Goal: Information Seeking & Learning: Learn about a topic

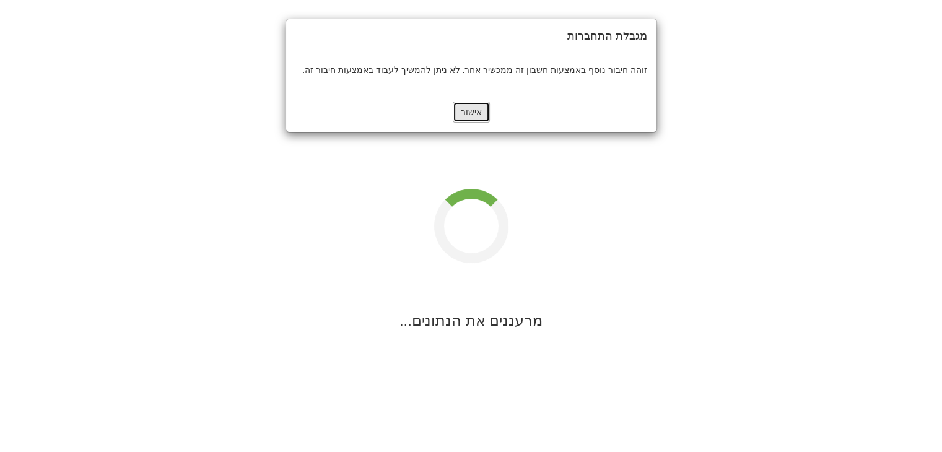
click at [469, 120] on button "אישור" at bounding box center [471, 112] width 37 height 21
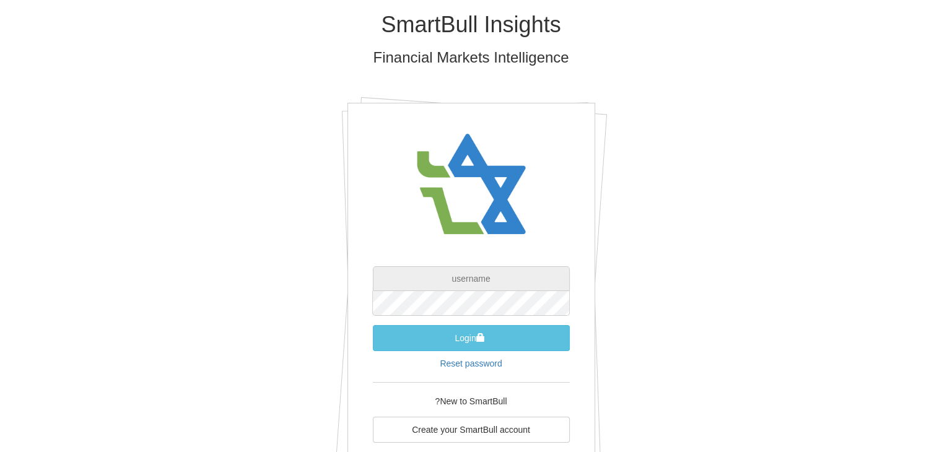
type input "[EMAIL_ADDRESS][DOMAIN_NAME]"
click at [373, 325] on button "Login" at bounding box center [471, 338] width 197 height 26
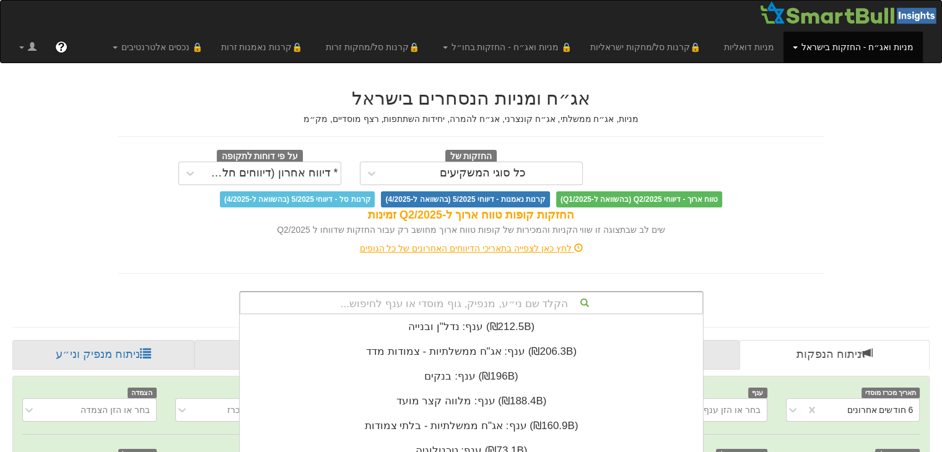
click at [513, 304] on div "הקלד שם ני״ע, מנפיק, גוף מוסדי או ענף לחיפוש... ענף: ‏נדל"ן ובנייה ‎(₪212.5B)‎ …" at bounding box center [471, 303] width 464 height 24
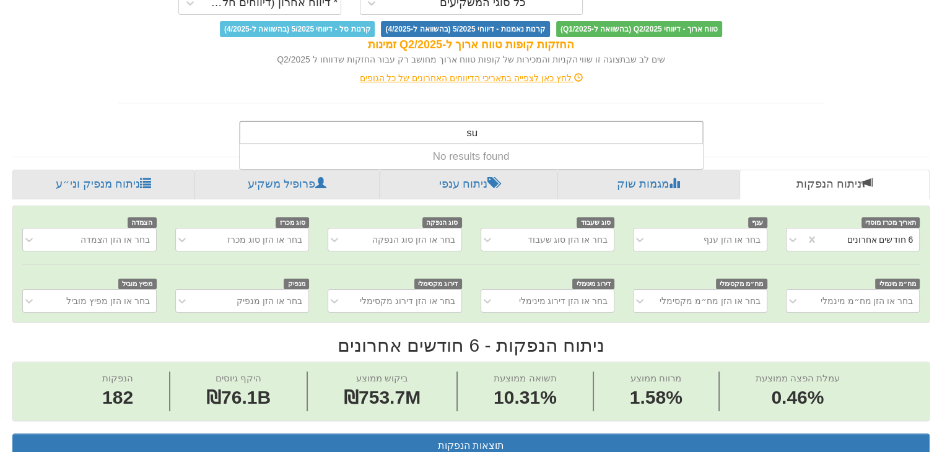
scroll to position [0, 2495]
type input "s"
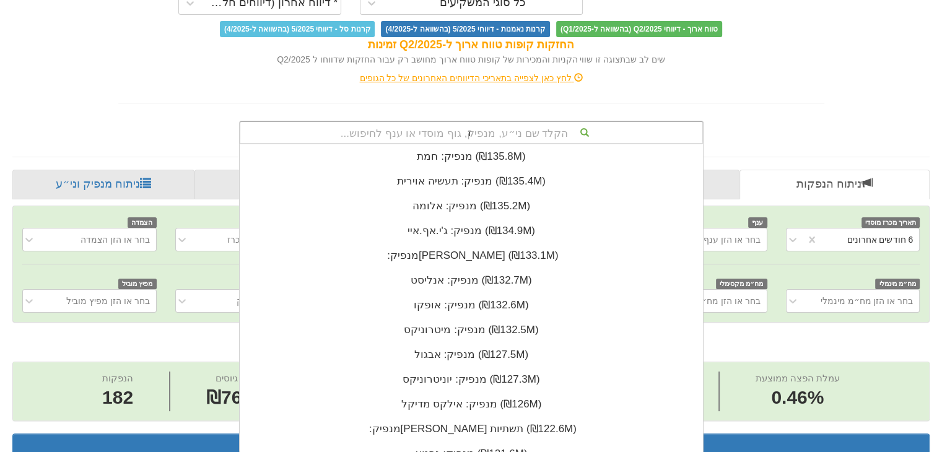
scroll to position [0, 0]
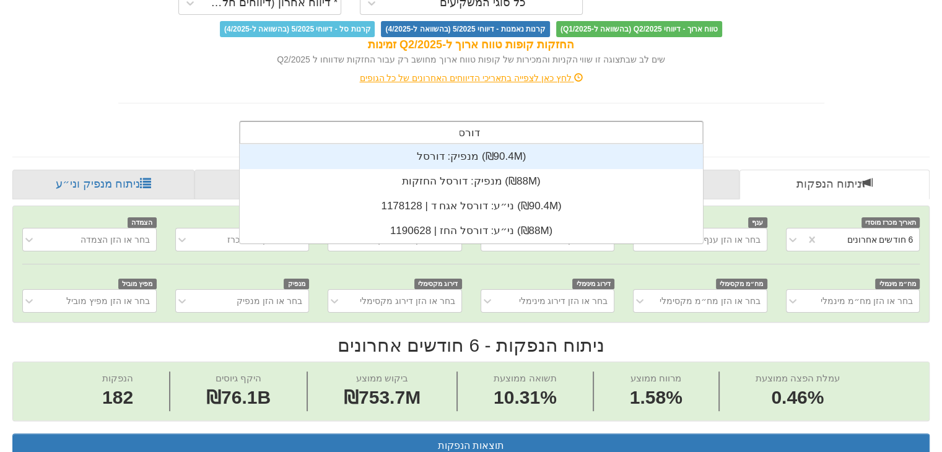
type input "דורסל"
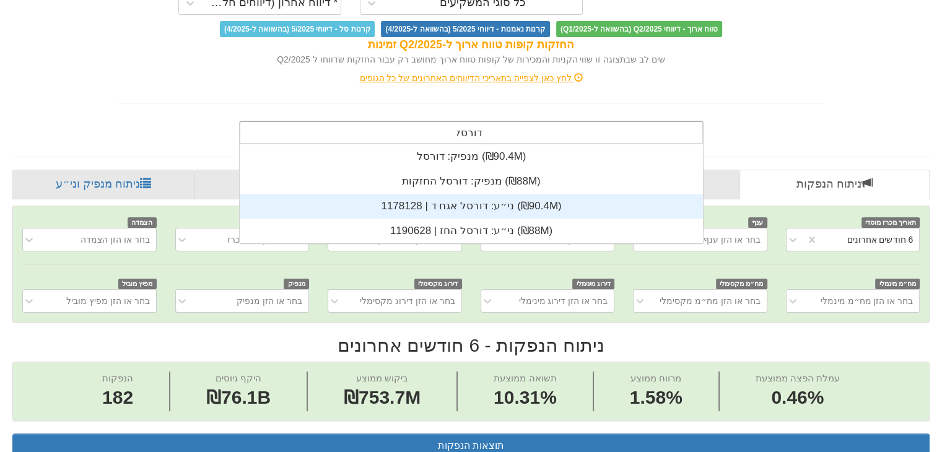
click at [469, 199] on div "ני״ע: ‏דורסל אגח ד | 1178128 ‎(₪90.4M)‎" at bounding box center [471, 206] width 463 height 25
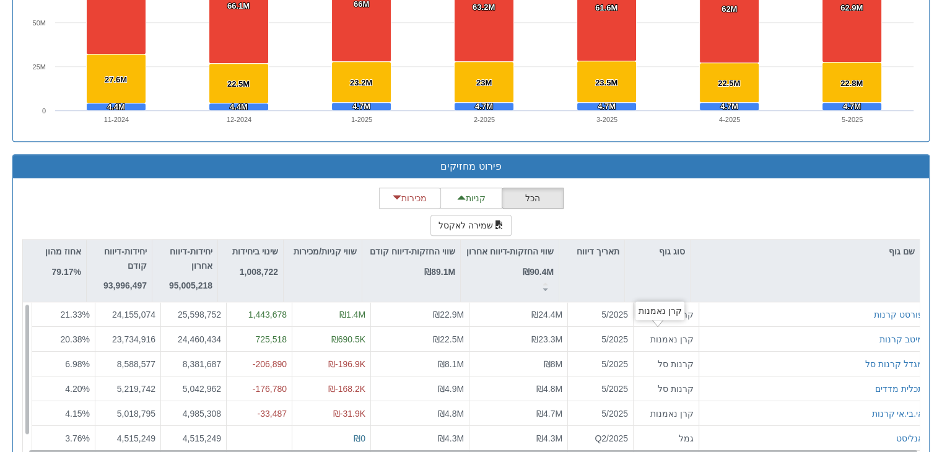
scroll to position [1084, 0]
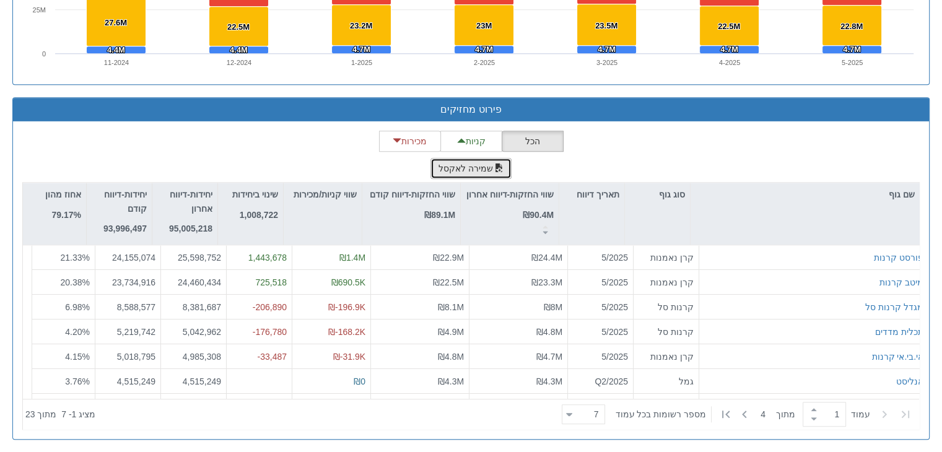
click at [502, 168] on button "שמירה לאקסל" at bounding box center [471, 168] width 82 height 21
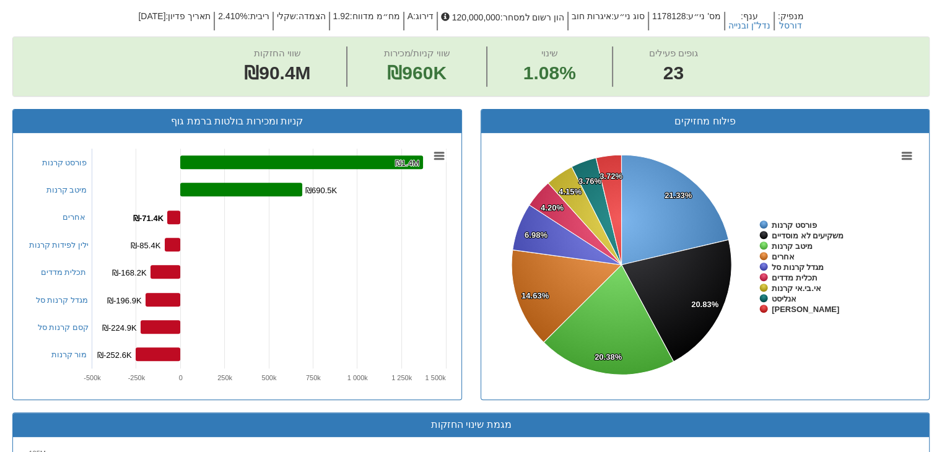
scroll to position [32, 0]
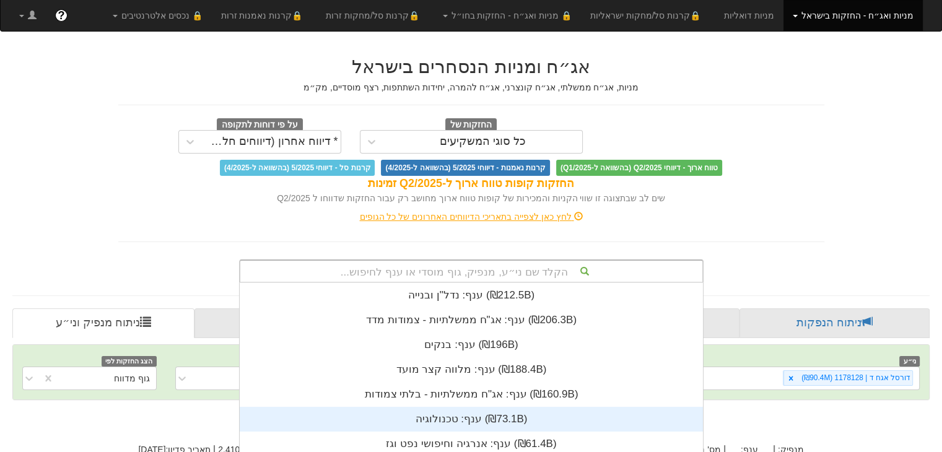
click at [461, 277] on div "הקלד שם ני״ע, מנפיק, גוף מוסדי או ענף לחיפוש... ענף: ‏נדל"ן ובנייה ‎(₪212.5B)‎ …" at bounding box center [471, 271] width 464 height 24
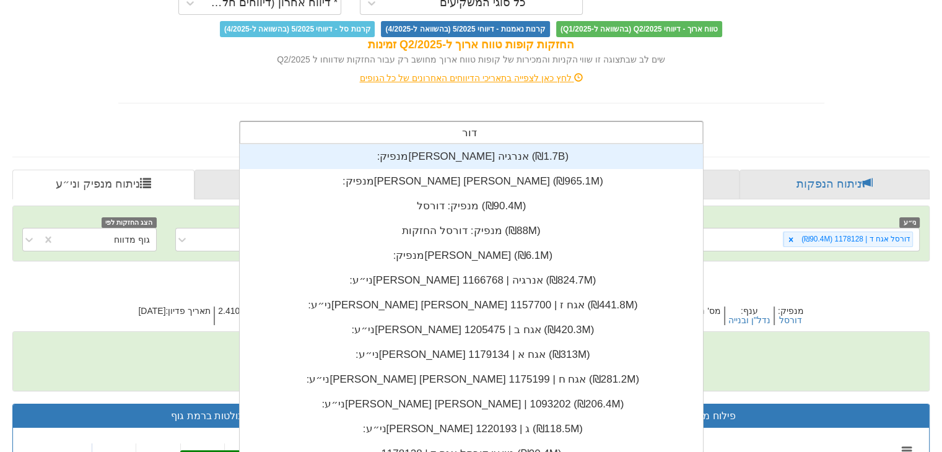
scroll to position [99, 0]
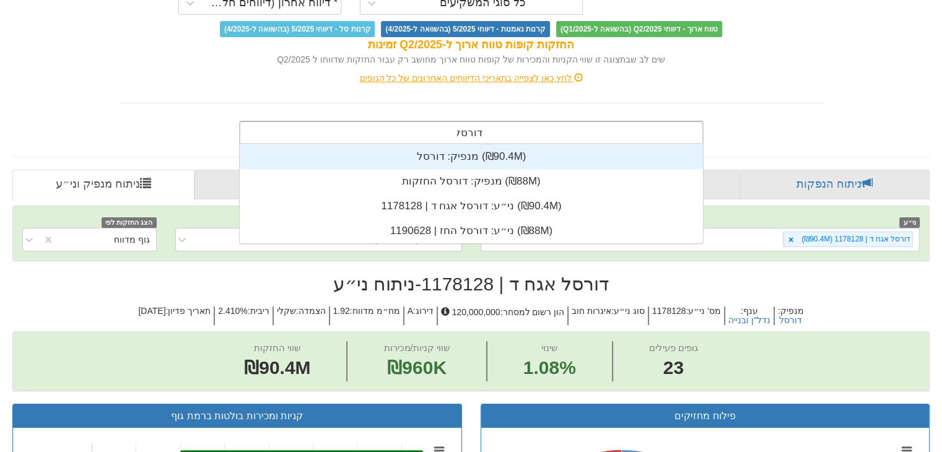
type input "דורסל"
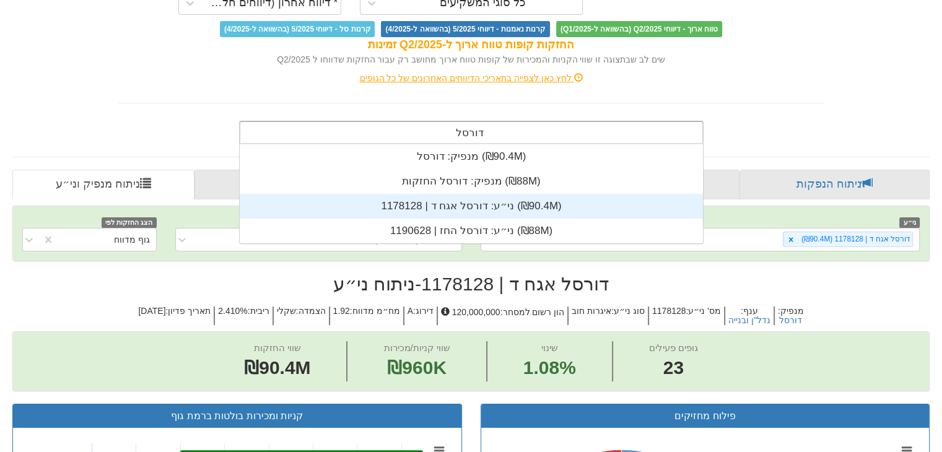
click at [470, 214] on div "ני״ע: ‏דורסל אגח ד | 1178128 ‎(₪90.4M)‎" at bounding box center [471, 206] width 463 height 25
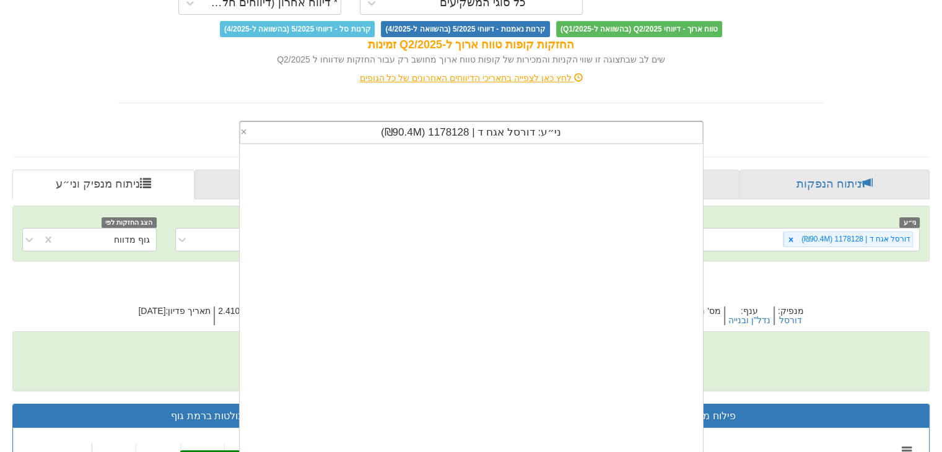
scroll to position [308, 0]
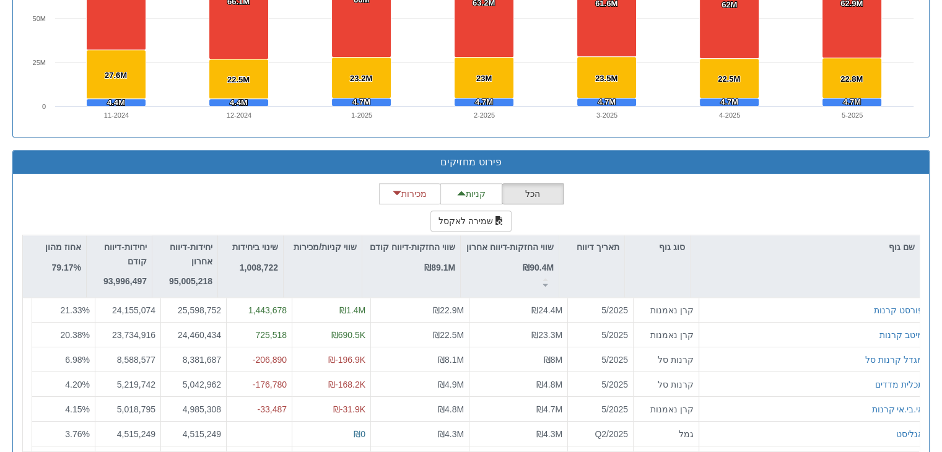
scroll to position [1037, 0]
